Goal: Task Accomplishment & Management: Complete application form

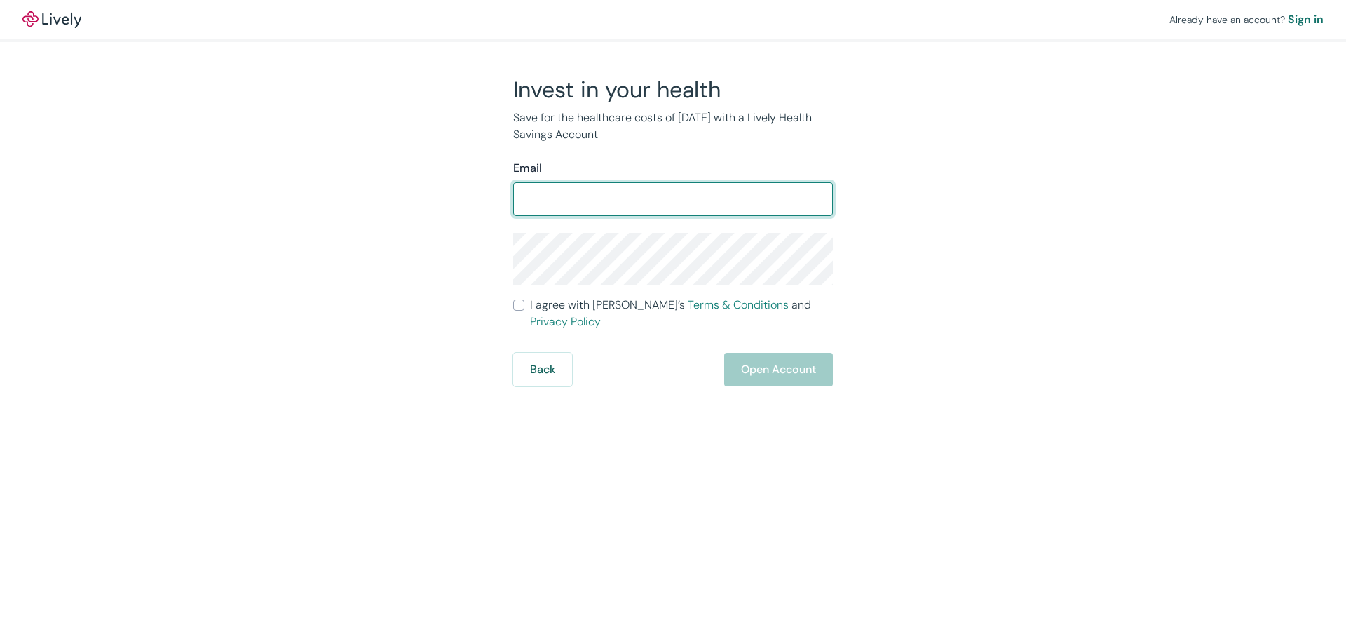
click at [552, 200] on input "Email" at bounding box center [673, 199] width 320 height 28
type input "[EMAIL_ADDRESS][DOMAIN_NAME]"
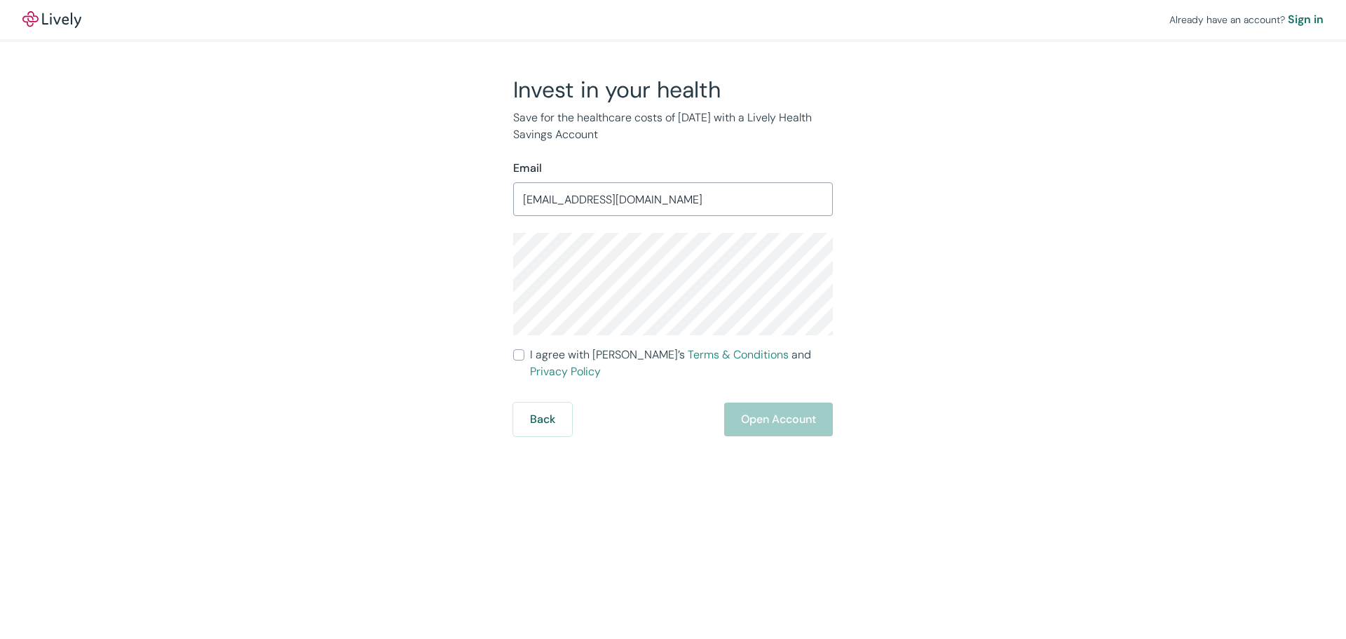
click at [519, 352] on input "I agree with Lively’s Terms & Conditions and Privacy Policy" at bounding box center [518, 354] width 11 height 11
checkbox input "true"
click at [782, 404] on button "Open Account" at bounding box center [778, 419] width 109 height 34
